Goal: Check status: Check status

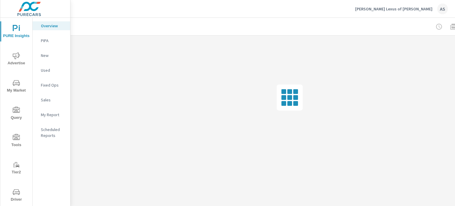
click at [15, 192] on icon "nav menu" at bounding box center [16, 191] width 7 height 7
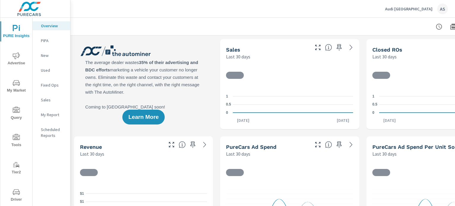
click at [19, 195] on span "Driver" at bounding box center [16, 195] width 28 height 15
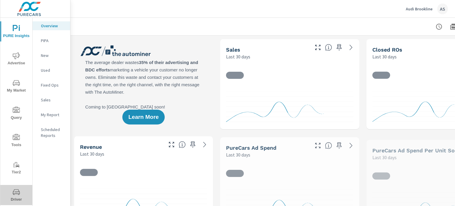
click at [17, 191] on icon "nav menu" at bounding box center [16, 192] width 7 height 6
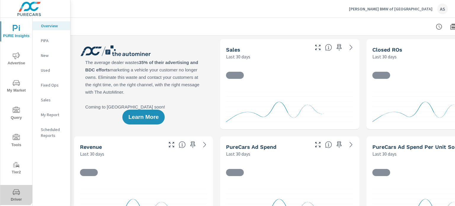
drag, startPoint x: 14, startPoint y: 190, endPoint x: 33, endPoint y: 182, distance: 20.2
click at [15, 190] on icon "nav menu" at bounding box center [16, 191] width 7 height 7
